Goal: Navigation & Orientation: Understand site structure

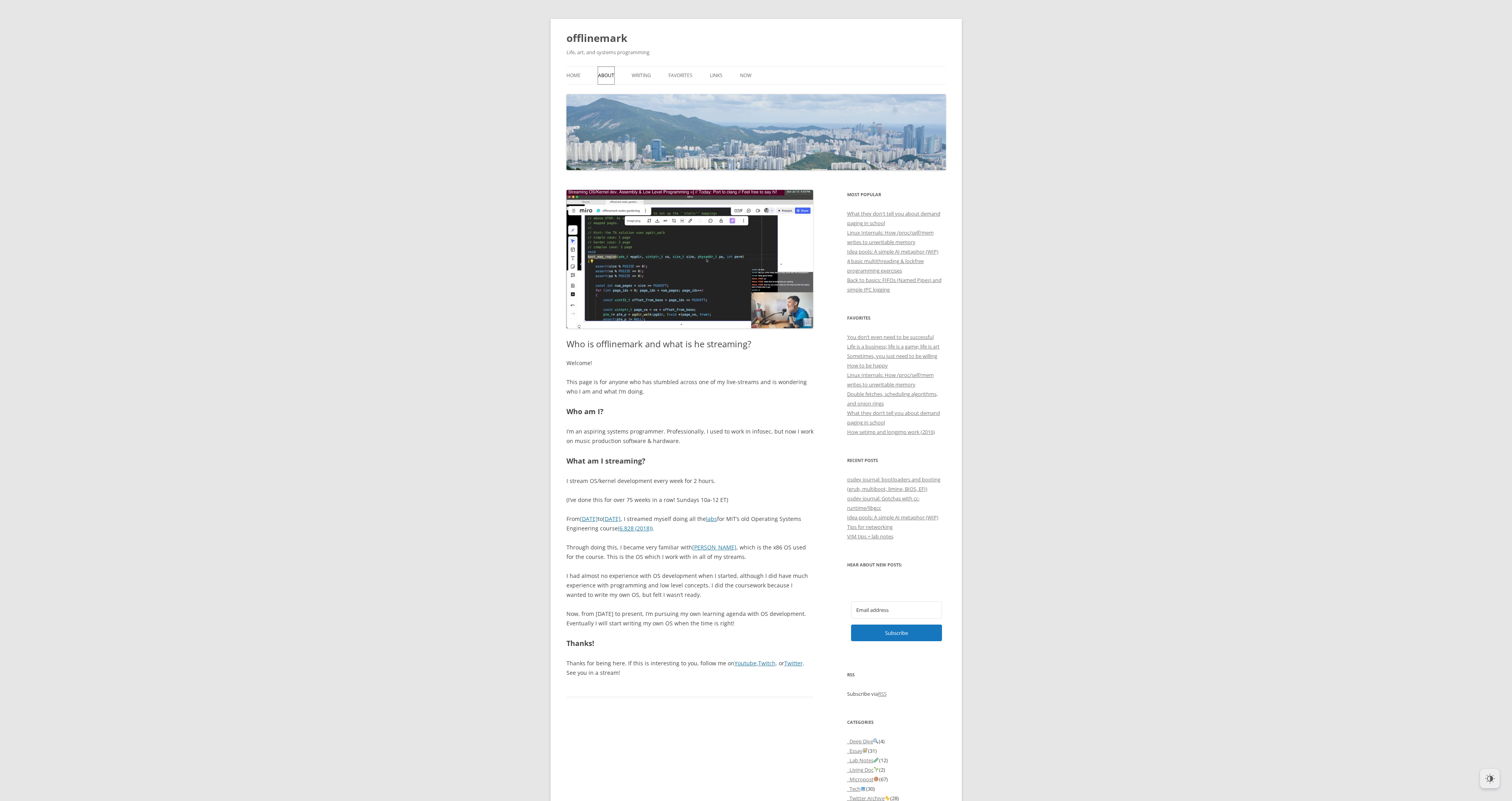
click at [606, 76] on link "About" at bounding box center [606, 76] width 16 height 18
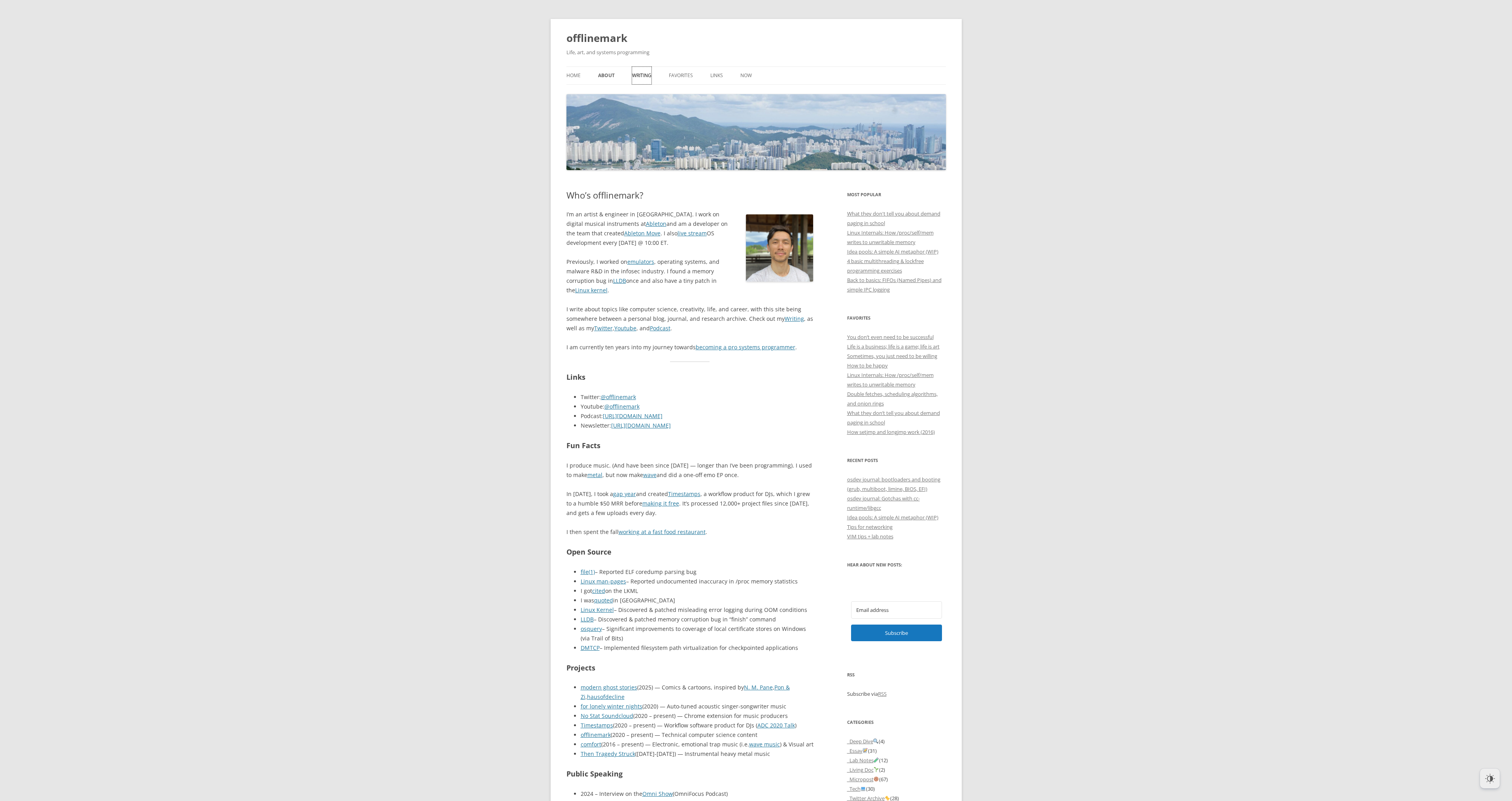
click at [636, 78] on link "Writing" at bounding box center [642, 76] width 19 height 18
